Goal: Task Accomplishment & Management: Manage account settings

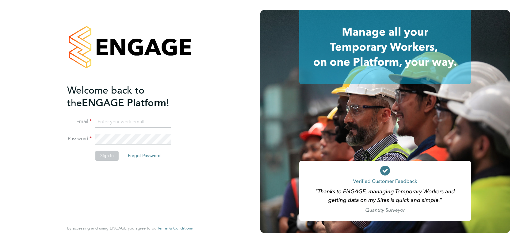
click at [106, 120] on input at bounding box center [133, 121] width 76 height 11
type input "Charlie.Steel@prsjobs.com"
click at [113, 154] on button "Sign In" at bounding box center [106, 155] width 23 height 10
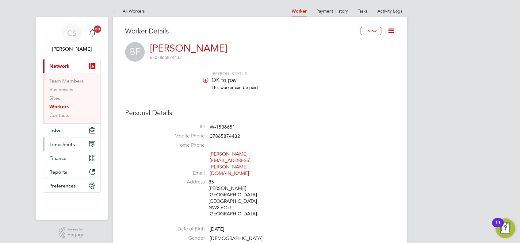
click at [67, 143] on span "Timesheets" at bounding box center [61, 144] width 25 height 6
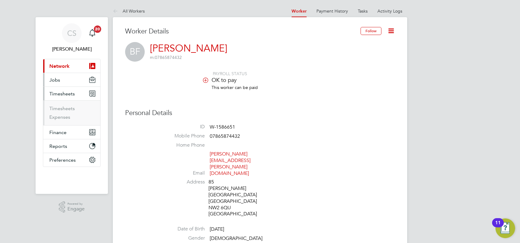
click at [61, 81] on button "Jobs" at bounding box center [71, 79] width 57 height 13
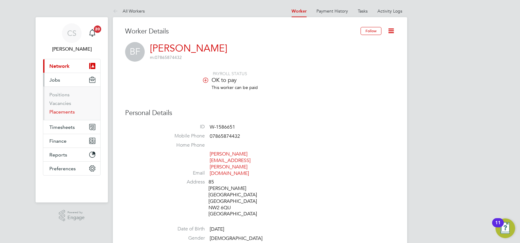
click at [68, 109] on link "Placements" at bounding box center [61, 112] width 25 height 6
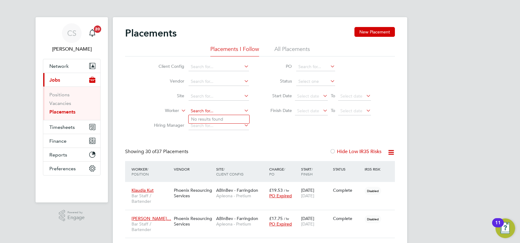
click at [206, 112] on input at bounding box center [218, 111] width 60 height 9
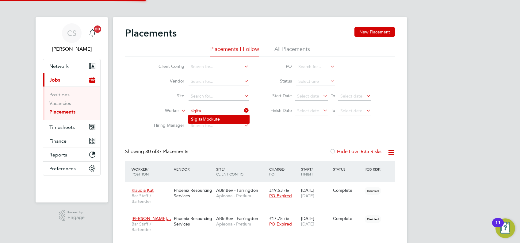
click at [216, 120] on li "Sigita Mockute" at bounding box center [218, 119] width 61 height 8
type input "[PERSON_NAME]"
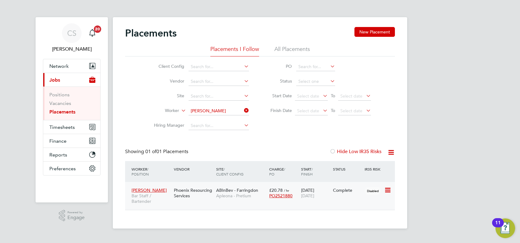
click at [338, 190] on div "Complete" at bounding box center [347, 190] width 29 height 6
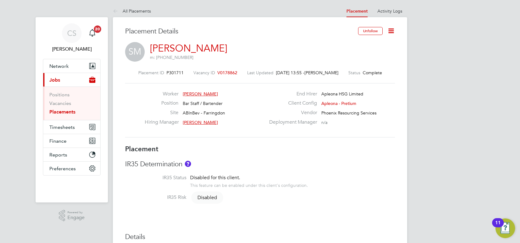
drag, startPoint x: 289, startPoint y: 156, endPoint x: 302, endPoint y: 152, distance: 13.5
click at [395, 32] on icon at bounding box center [391, 31] width 8 height 8
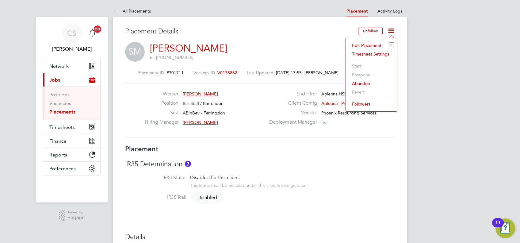
click at [375, 44] on li "Edit Placement e" at bounding box center [371, 45] width 45 height 9
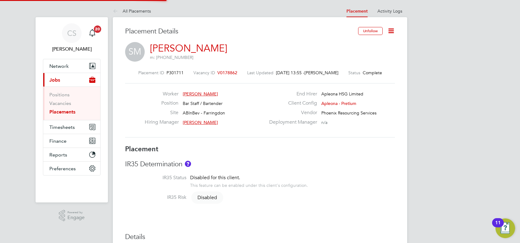
type input "[PERSON_NAME]"
type input "[DATE]"
type input "17:00"
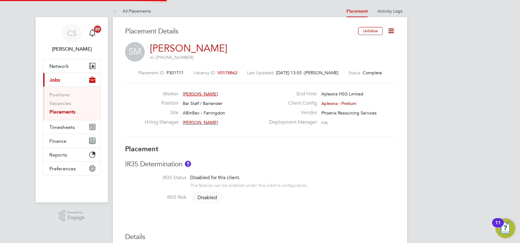
type input "23:00"
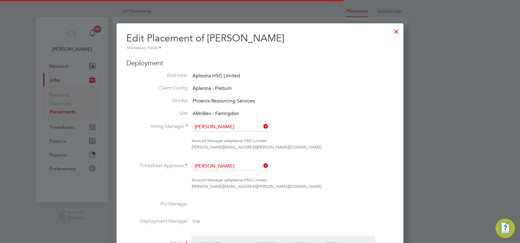
scroll to position [123, 0]
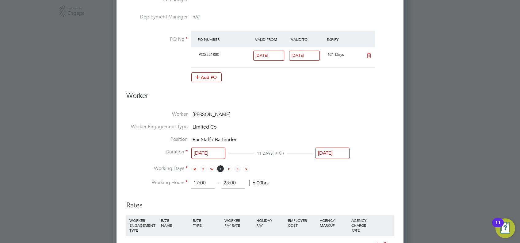
click at [332, 152] on input "[DATE]" at bounding box center [332, 152] width 34 height 11
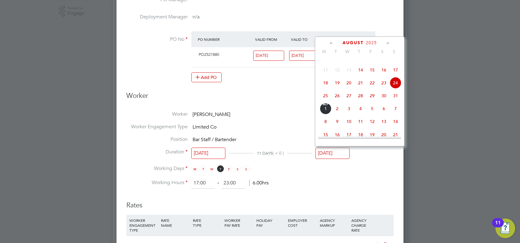
click at [362, 101] on span "28" at bounding box center [361, 96] width 12 height 12
type input "[DATE]"
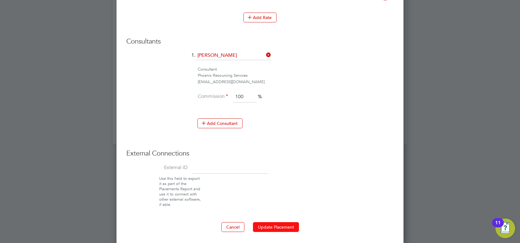
click at [283, 226] on button "Update Placement" at bounding box center [276, 227] width 46 height 10
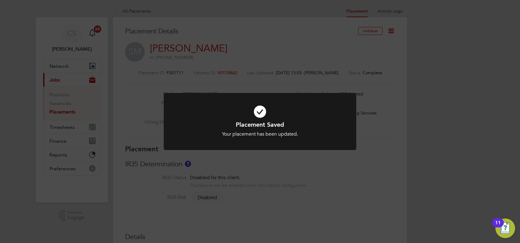
click at [286, 146] on div at bounding box center [260, 121] width 192 height 57
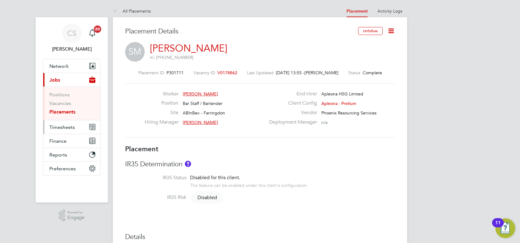
click at [61, 126] on span "Timesheets" at bounding box center [61, 127] width 25 height 6
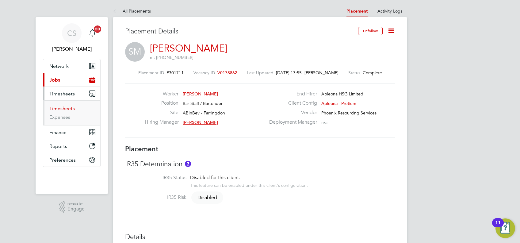
click at [62, 106] on link "Timesheets" at bounding box center [61, 108] width 25 height 6
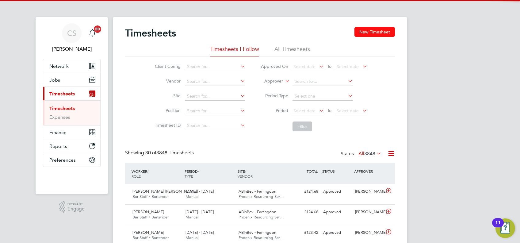
click at [370, 34] on button "New Timesheet" at bounding box center [374, 32] width 40 height 10
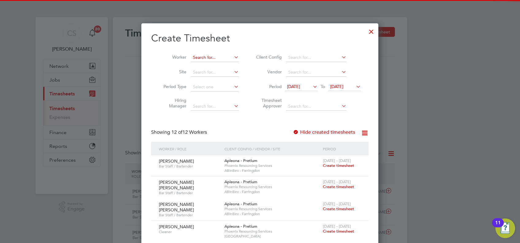
click at [206, 58] on input at bounding box center [215, 57] width 48 height 9
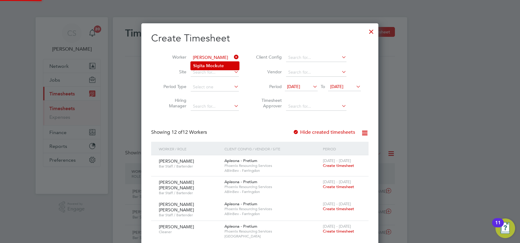
click at [212, 66] on b "Mock" at bounding box center [211, 65] width 11 height 5
type input "[PERSON_NAME]"
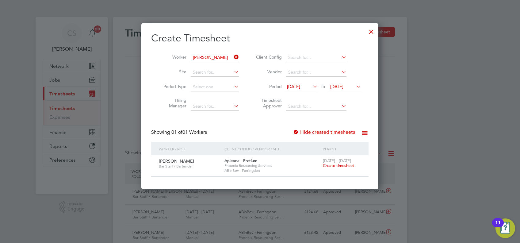
click at [343, 165] on span "Create timesheet" at bounding box center [338, 165] width 31 height 5
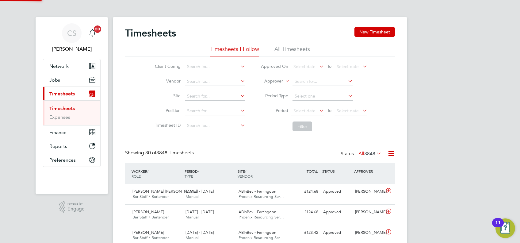
scroll to position [15, 53]
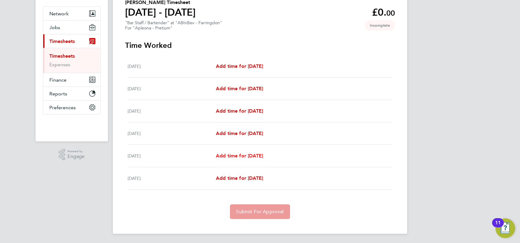
click at [244, 153] on span "Add time for [DATE]" at bounding box center [239, 156] width 47 height 6
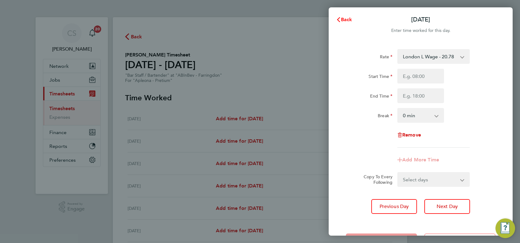
click at [343, 23] on button "Back" at bounding box center [344, 19] width 28 height 12
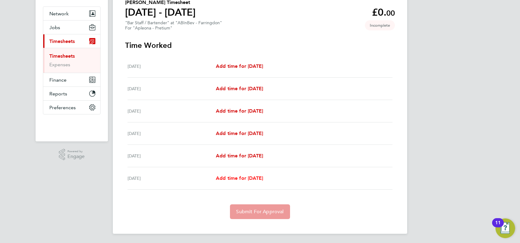
click at [255, 179] on span "Add time for [DATE]" at bounding box center [239, 178] width 47 height 6
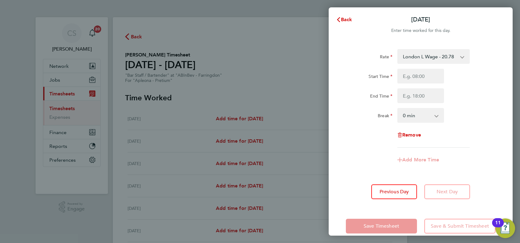
click at [424, 68] on div "Rate London L Wage - 20.78 Start Time End Time Break 0 min 15 min 30 min 45 min…" at bounding box center [421, 98] width 150 height 98
click at [424, 73] on input "Start Time" at bounding box center [420, 76] width 47 height 15
type input "17:00"
click at [421, 89] on input "End Time" at bounding box center [420, 95] width 47 height 15
type input "23:00"
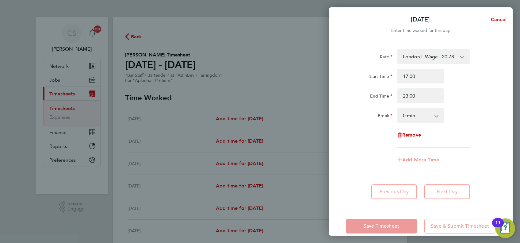
click at [466, 118] on div "Break 0 min 15 min 30 min 45 min 60 min 75 min 90 min" at bounding box center [420, 115] width 154 height 15
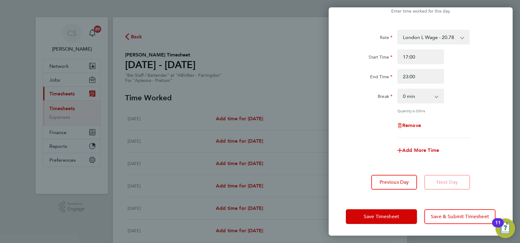
click at [395, 207] on div "Save Timesheet Save & Submit Timesheet" at bounding box center [420, 216] width 184 height 39
click at [395, 212] on button "Save Timesheet" at bounding box center [381, 216] width 71 height 15
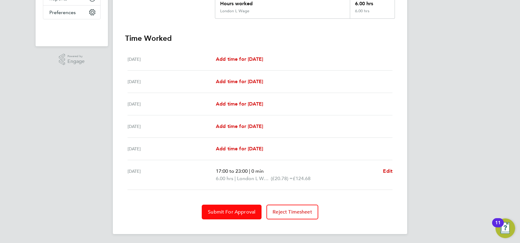
click at [237, 206] on button "Submit For Approval" at bounding box center [232, 211] width 60 height 15
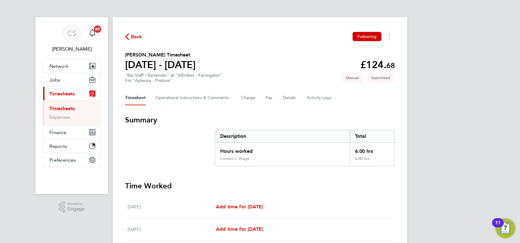
click at [66, 110] on link "Timesheets" at bounding box center [61, 108] width 25 height 6
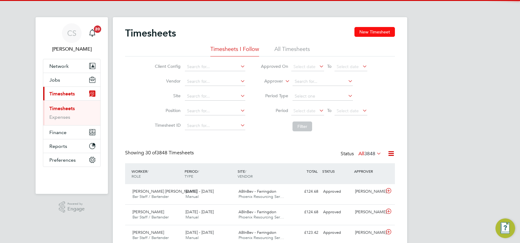
drag, startPoint x: 358, startPoint y: 24, endPoint x: 366, endPoint y: 28, distance: 8.4
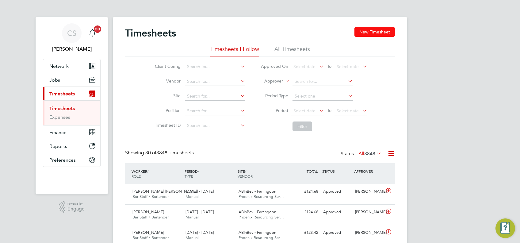
click at [373, 33] on button "New Timesheet" at bounding box center [374, 32] width 40 height 10
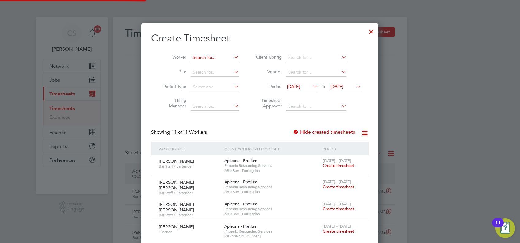
click at [207, 60] on input at bounding box center [215, 57] width 48 height 9
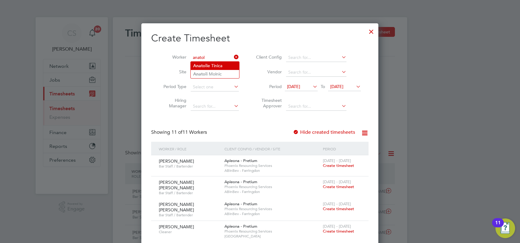
click at [207, 66] on li "Anatol ie Tinica" at bounding box center [215, 66] width 48 height 8
type input "[PERSON_NAME]"
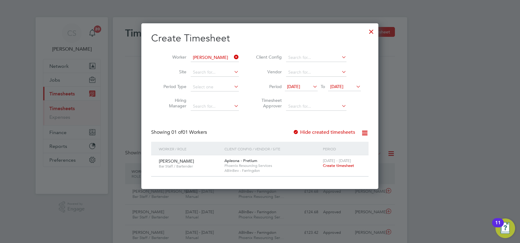
click at [351, 165] on span "Create timesheet" at bounding box center [338, 165] width 31 height 5
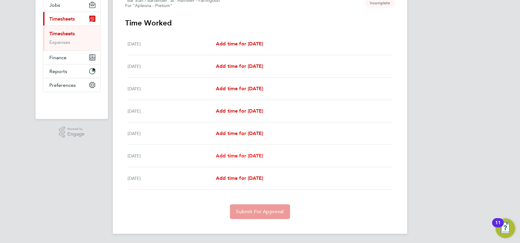
click at [258, 156] on span "Add time for [DATE]" at bounding box center [239, 156] width 47 height 6
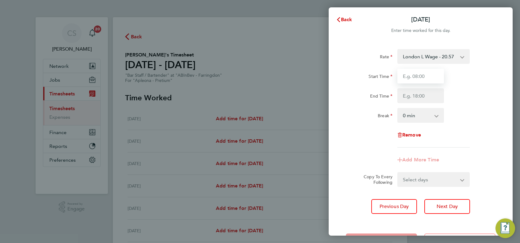
click at [416, 78] on input "Start Time" at bounding box center [420, 76] width 47 height 15
type input "17:00"
click at [426, 94] on input "End Time" at bounding box center [420, 95] width 47 height 15
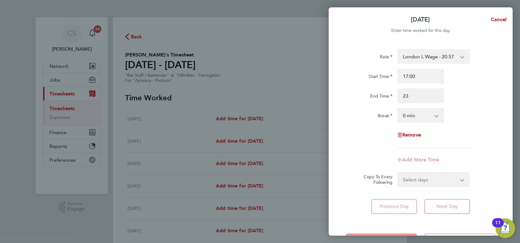
type input "23:00"
click at [494, 94] on div "End Time 23:00" at bounding box center [420, 95] width 154 height 15
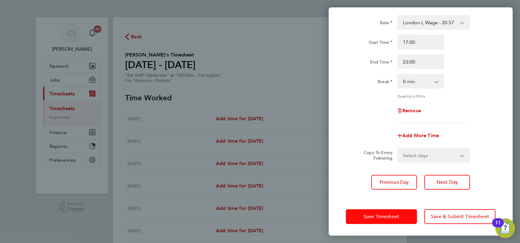
click at [389, 213] on span "Save Timesheet" at bounding box center [381, 216] width 36 height 6
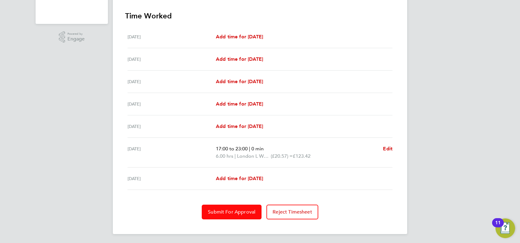
click at [237, 216] on button "Submit For Approval" at bounding box center [232, 211] width 60 height 15
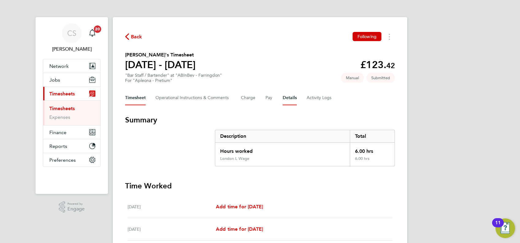
click at [285, 98] on button "Details" at bounding box center [290, 97] width 14 height 15
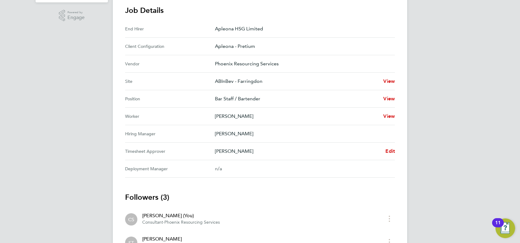
scroll to position [204, 0]
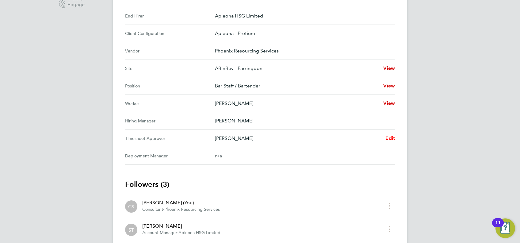
click at [389, 139] on span "Edit" at bounding box center [389, 138] width 9 height 6
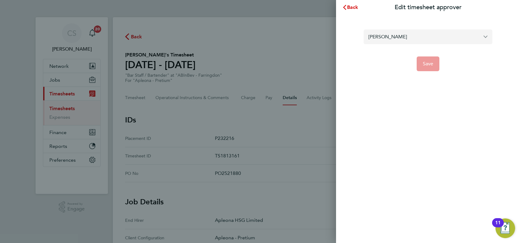
click at [382, 41] on input "[PERSON_NAME]" at bounding box center [427, 36] width 129 height 14
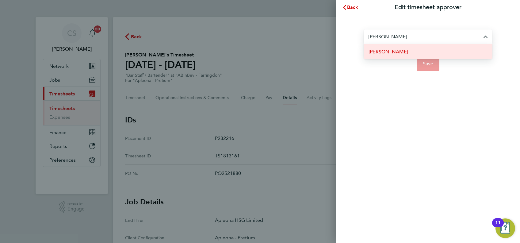
click at [394, 50] on span "[PERSON_NAME]" at bounding box center [388, 51] width 40 height 7
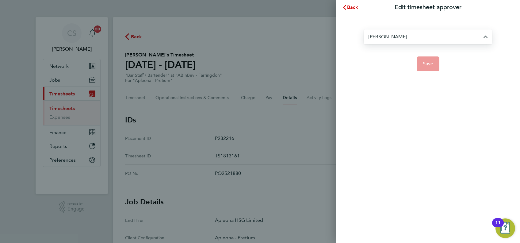
type input "[PERSON_NAME]"
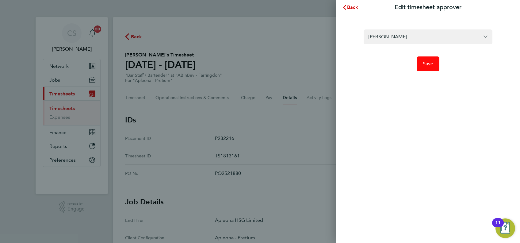
click at [427, 64] on span "Save" at bounding box center [428, 64] width 11 height 6
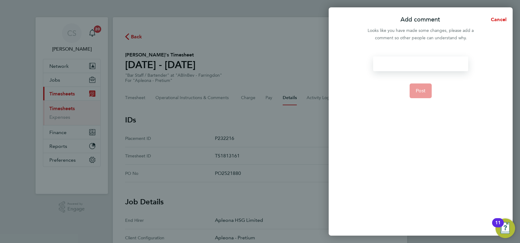
click at [419, 63] on div at bounding box center [420, 63] width 95 height 15
click at [416, 63] on div at bounding box center [420, 63] width 95 height 15
click at [419, 87] on button "Post" at bounding box center [420, 90] width 22 height 15
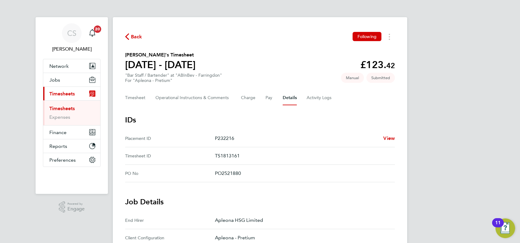
click at [68, 108] on link "Timesheets" at bounding box center [61, 108] width 25 height 6
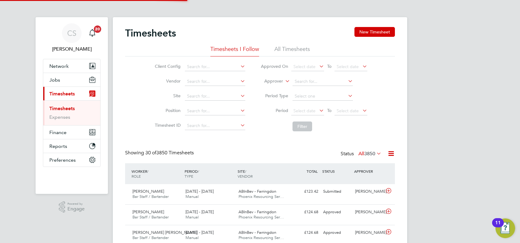
scroll to position [15, 53]
